Goal: Find specific fact: Find specific fact

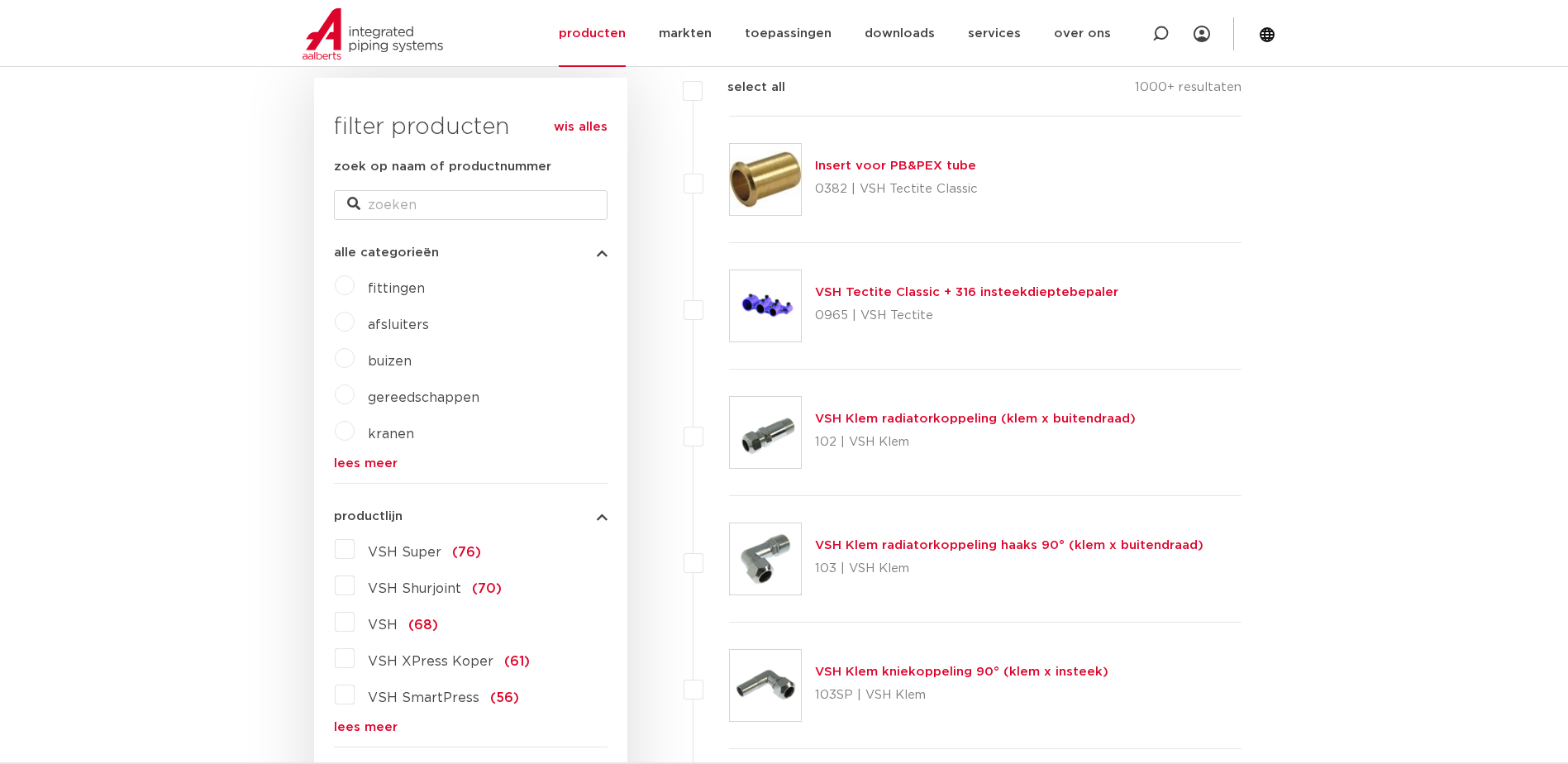
scroll to position [248, 0]
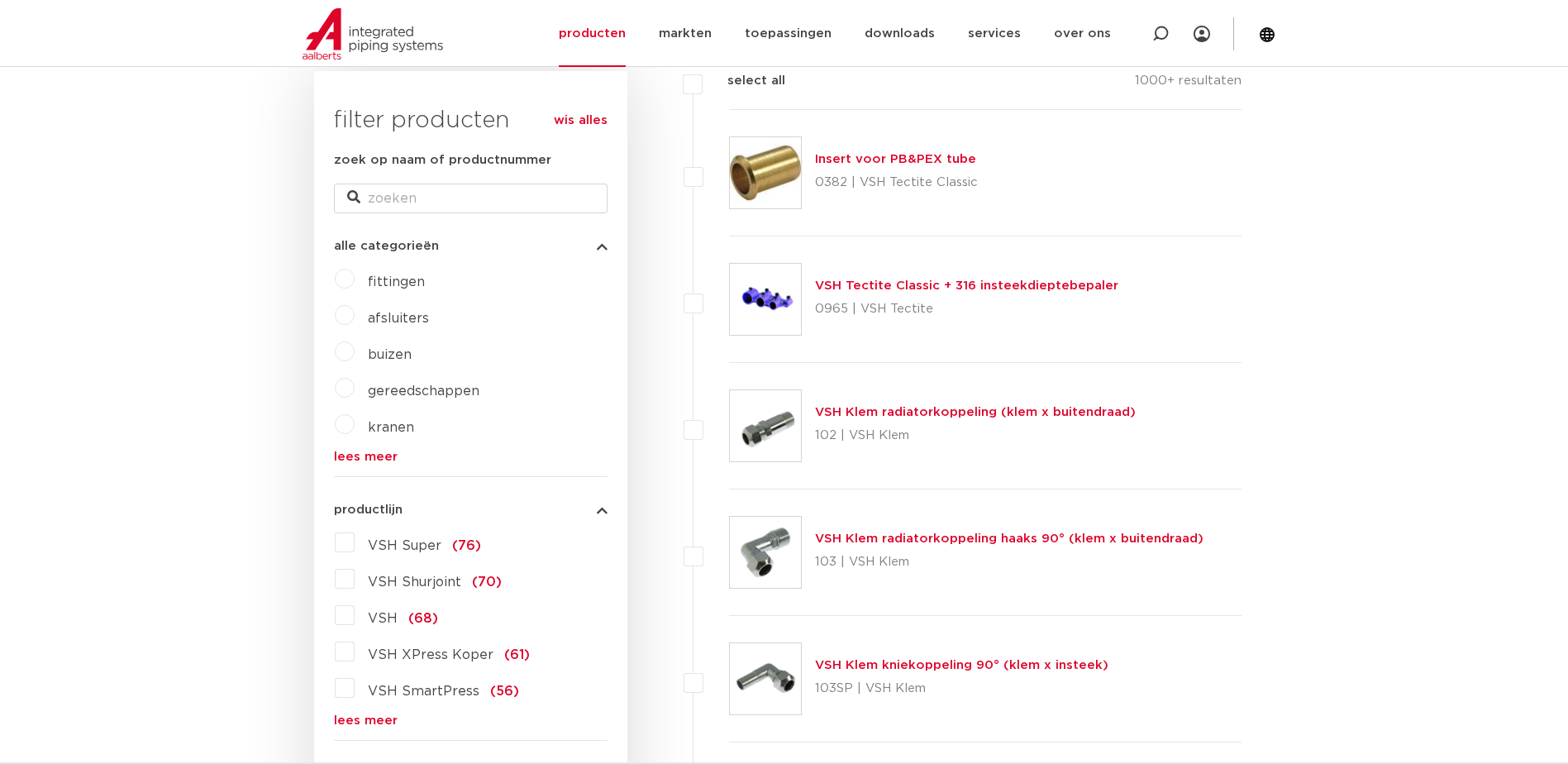
click at [355, 542] on label "VSH Super (76)" at bounding box center [418, 543] width 127 height 27
click at [0, 0] on input "VSH Super (76)" at bounding box center [0, 0] width 0 height 0
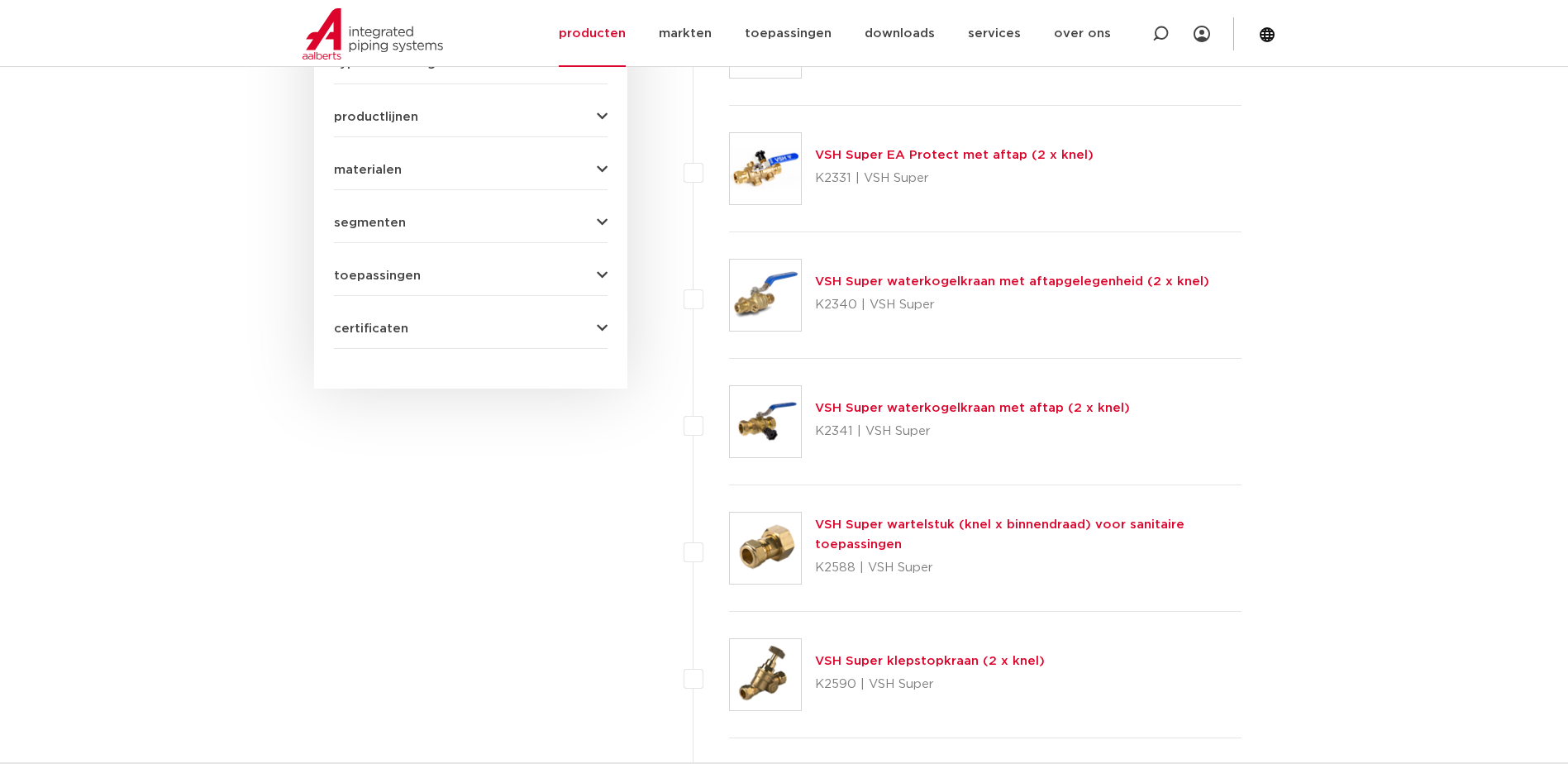
scroll to position [1075, 0]
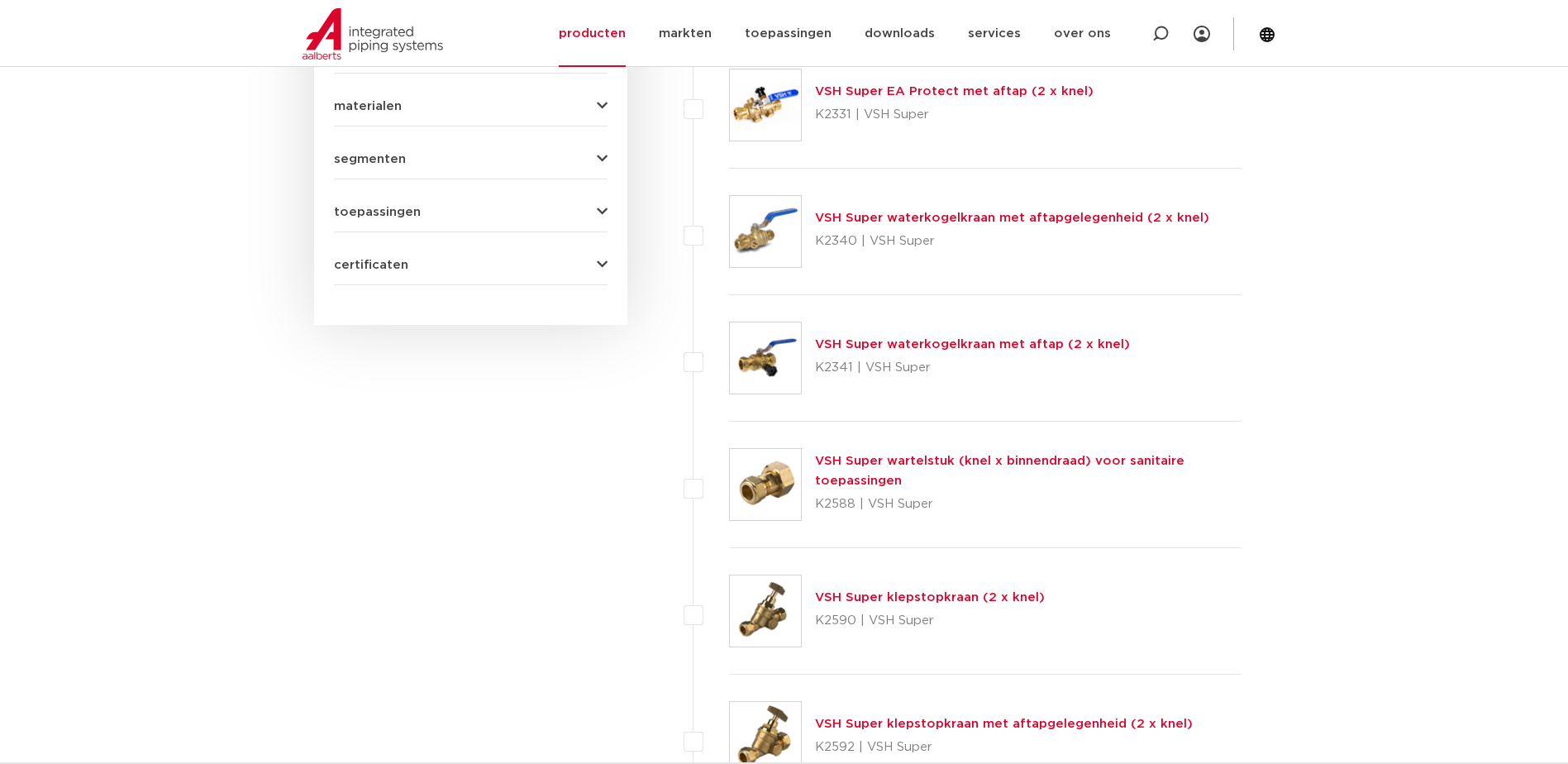
click at [866, 462] on link "VSH Super wartelstuk (knel x binnendraad) voor sanitaire toepassingen" at bounding box center [1000, 471] width 370 height 32
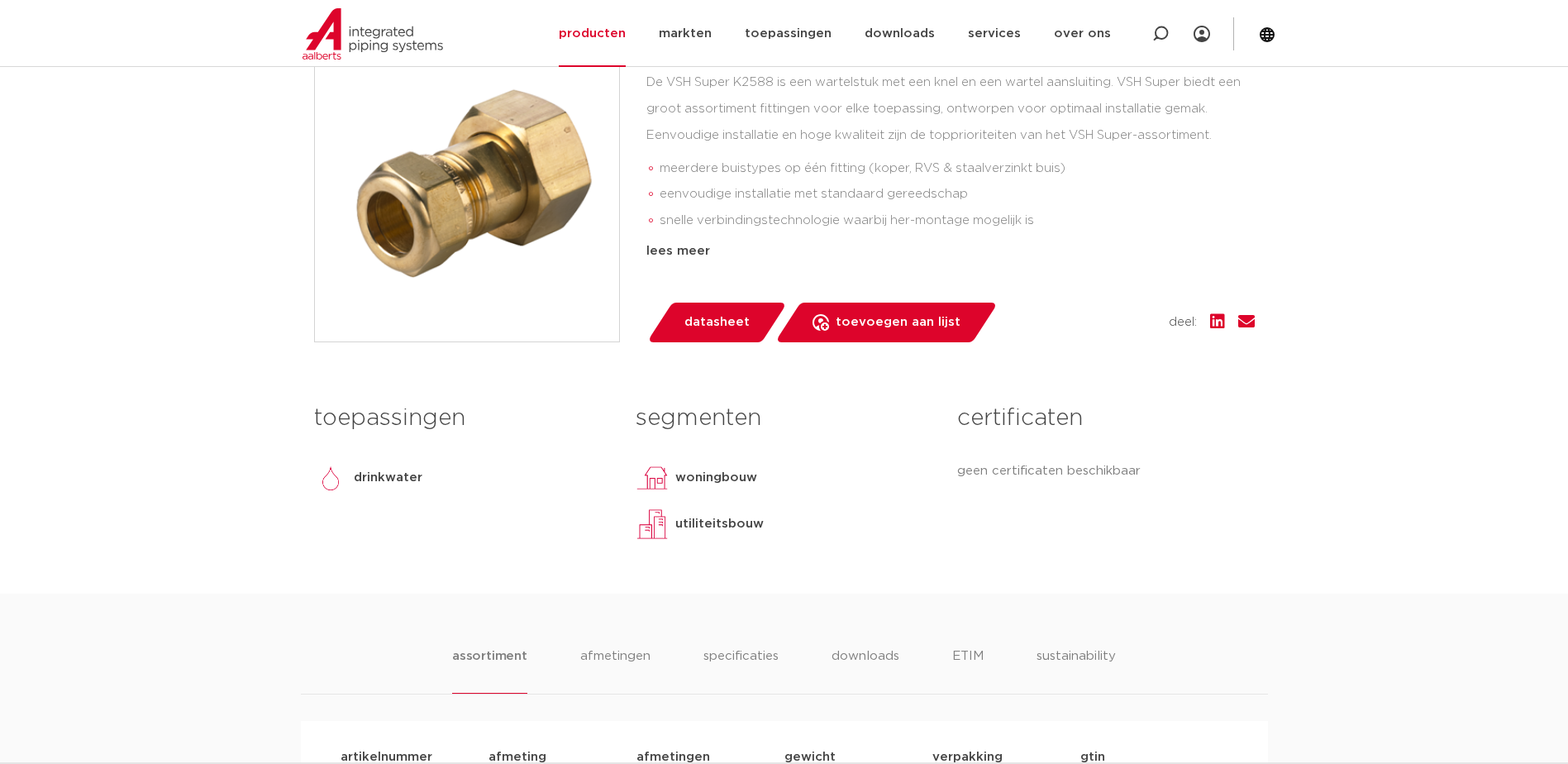
scroll to position [745, 0]
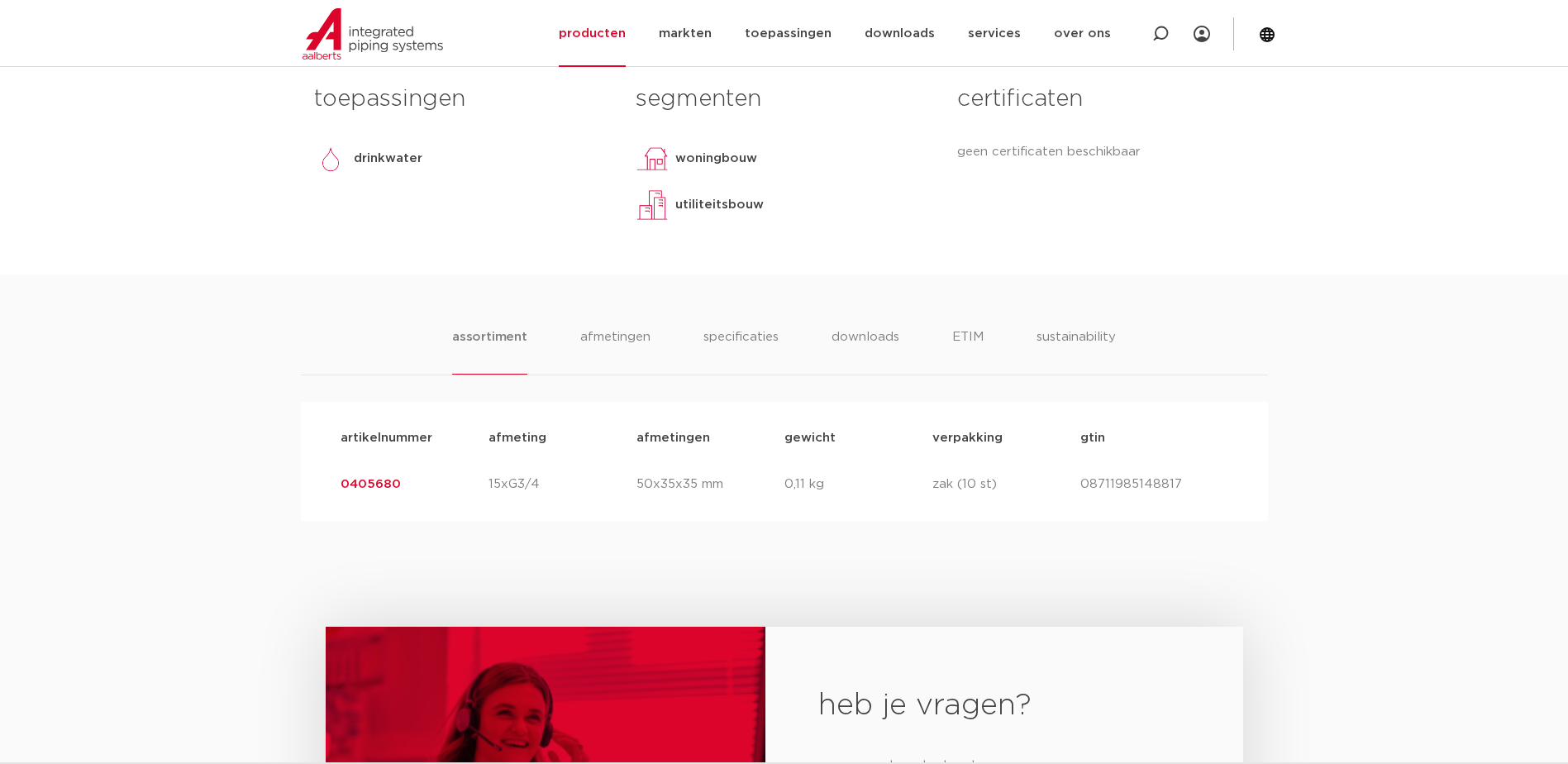
drag, startPoint x: 392, startPoint y: 482, endPoint x: 339, endPoint y: 484, distance: 53.0
click at [339, 484] on div "artikelnummer 0405680 afmeting 15xG3/4 afmetingen 50x35x35 mm gewicht 0,11 kg v…" at bounding box center [784, 484] width 914 height 46
drag, startPoint x: 339, startPoint y: 484, endPoint x: 350, endPoint y: 483, distance: 11.0
copy link "0405680"
